Goal: Use online tool/utility: Use online tool/utility

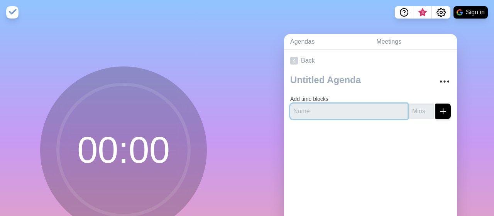
click at [325, 109] on input "text" at bounding box center [348, 110] width 117 height 15
type input "Serious Chat"
click at [428, 108] on input "1" at bounding box center [421, 110] width 25 height 15
click at [428, 108] on input "2" at bounding box center [421, 110] width 25 height 15
click at [428, 108] on input "3" at bounding box center [421, 110] width 25 height 15
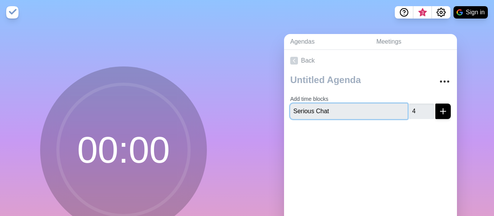
click at [428, 108] on input "4" at bounding box center [421, 110] width 25 height 15
click at [428, 108] on input "5" at bounding box center [421, 110] width 25 height 15
click at [428, 108] on input "6" at bounding box center [421, 110] width 25 height 15
click at [428, 108] on input "7" at bounding box center [421, 110] width 25 height 15
click at [428, 108] on input "8" at bounding box center [421, 110] width 25 height 15
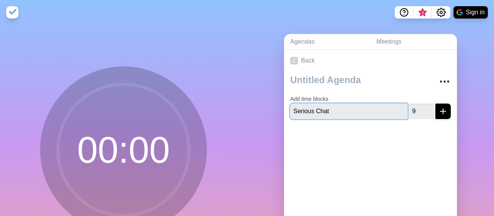
click at [428, 108] on input "9" at bounding box center [421, 110] width 25 height 15
click at [428, 108] on input "10" at bounding box center [421, 110] width 25 height 15
click at [428, 108] on input "11" at bounding box center [421, 110] width 25 height 15
click at [428, 106] on input "12" at bounding box center [421, 110] width 25 height 15
click at [428, 106] on input "13" at bounding box center [421, 110] width 25 height 15
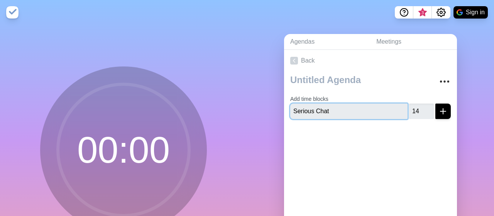
click at [428, 106] on input "14" at bounding box center [421, 110] width 25 height 15
type input "15"
click at [428, 106] on input "15" at bounding box center [421, 110] width 25 height 15
type input "Serious Chat"
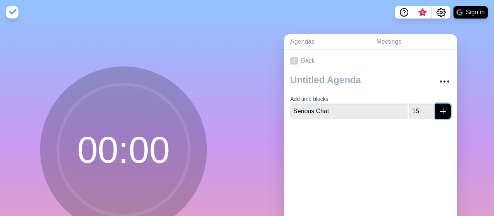
click at [445, 111] on line "submit" at bounding box center [442, 111] width 5 height 0
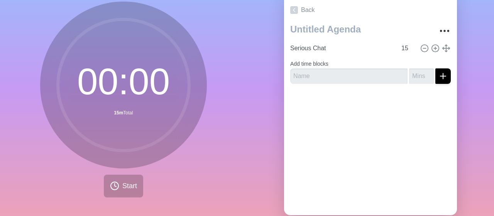
scroll to position [52, 0]
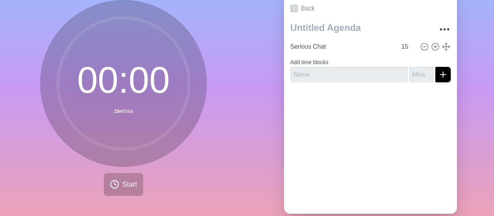
click at [248, 134] on div "Agendas Meetings Back Serious Chat 15 Add time blocks" at bounding box center [370, 101] width 247 height 256
click at [428, 70] on input "1" at bounding box center [421, 74] width 25 height 15
type input "0"
click at [429, 74] on input "0" at bounding box center [421, 74] width 25 height 15
click at [414, 43] on input "16" at bounding box center [407, 46] width 19 height 15
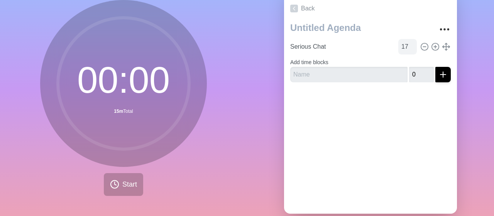
click at [414, 43] on input "17" at bounding box center [407, 46] width 19 height 15
click at [414, 43] on input "18" at bounding box center [407, 46] width 19 height 15
click at [414, 43] on input "19" at bounding box center [407, 46] width 19 height 15
type input "20"
click at [414, 43] on input "20" at bounding box center [407, 46] width 19 height 15
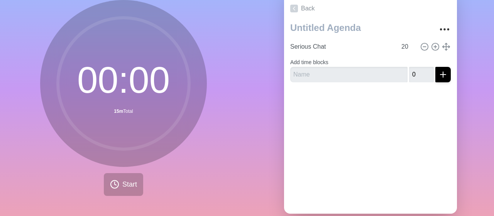
click at [477, 74] on div "Agendas Meetings Back Serious Chat 20 Add time blocks 0" at bounding box center [370, 101] width 247 height 256
click at [436, 45] on icon at bounding box center [435, 46] width 8 height 8
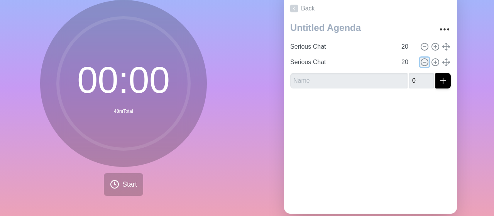
click at [423, 60] on icon at bounding box center [424, 62] width 8 height 8
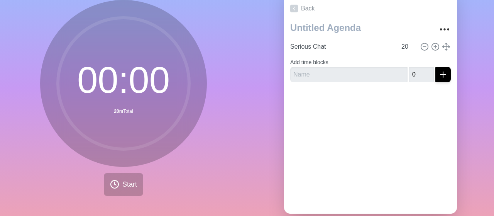
click at [470, 73] on div "Agendas Meetings Back Serious Chat 20 Add time blocks 0" at bounding box center [370, 101] width 247 height 256
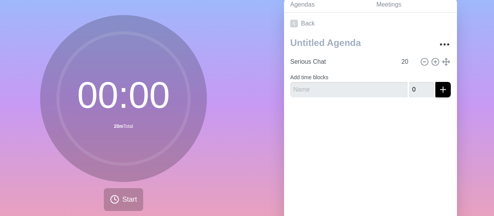
scroll to position [37, 0]
